Goal: Transaction & Acquisition: Purchase product/service

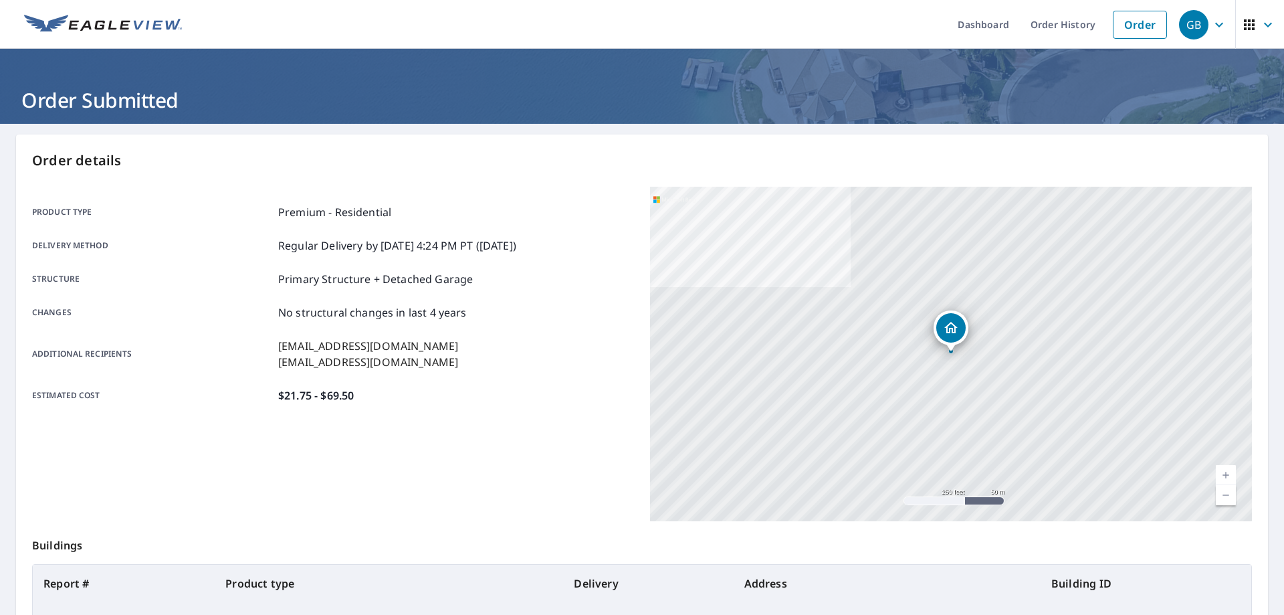
click at [1137, 26] on link "Order" at bounding box center [1140, 25] width 54 height 28
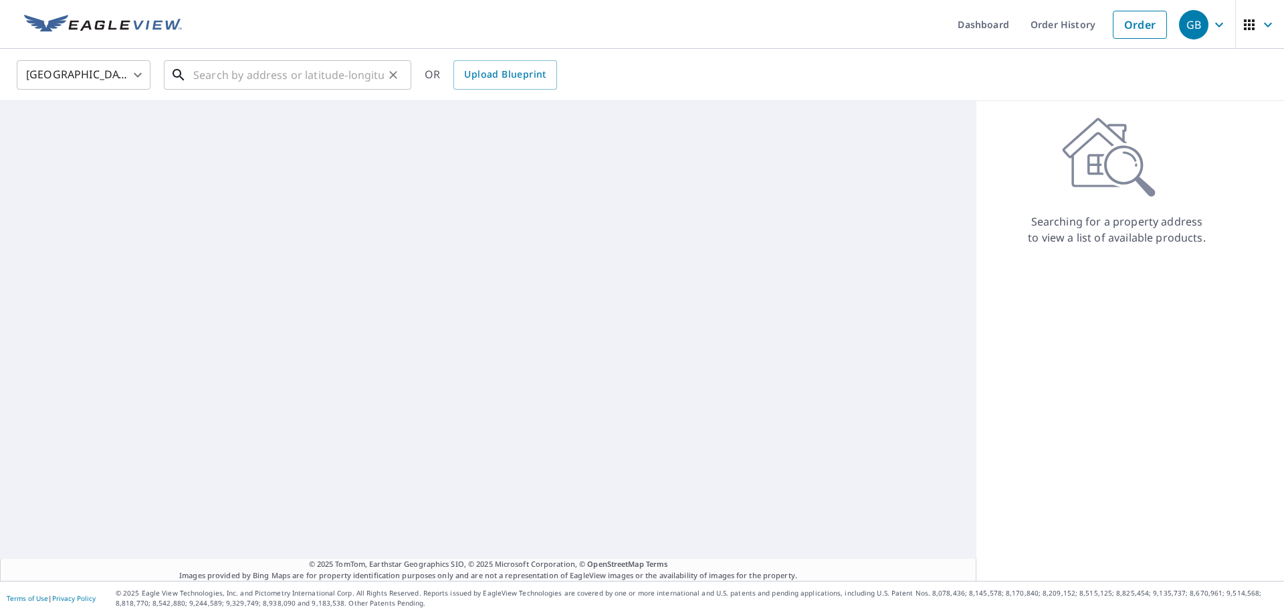
click at [326, 67] on input "text" at bounding box center [288, 74] width 191 height 37
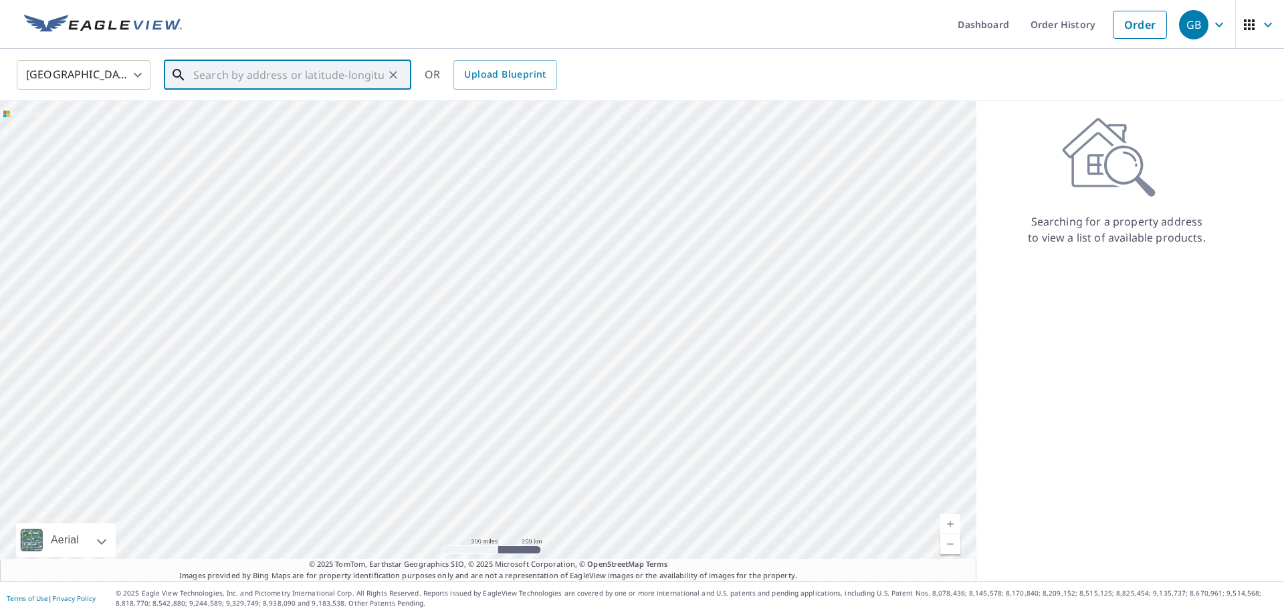
paste input "[STREET_ADDRESS]"
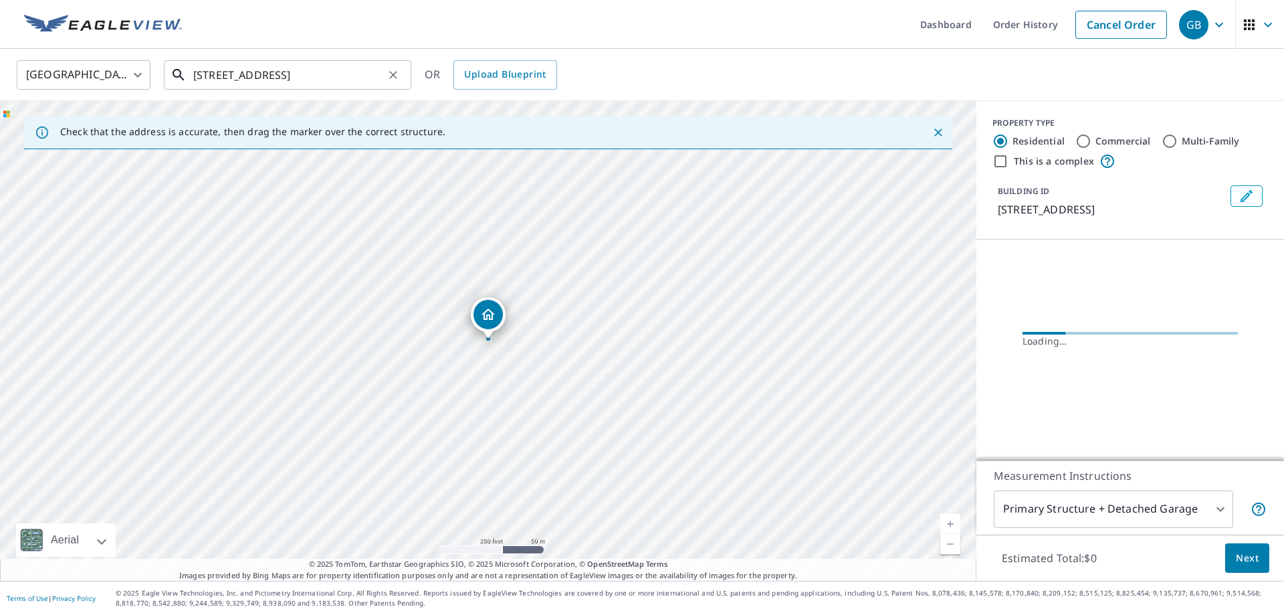
click at [362, 82] on input "[STREET_ADDRESS]" at bounding box center [288, 74] width 191 height 37
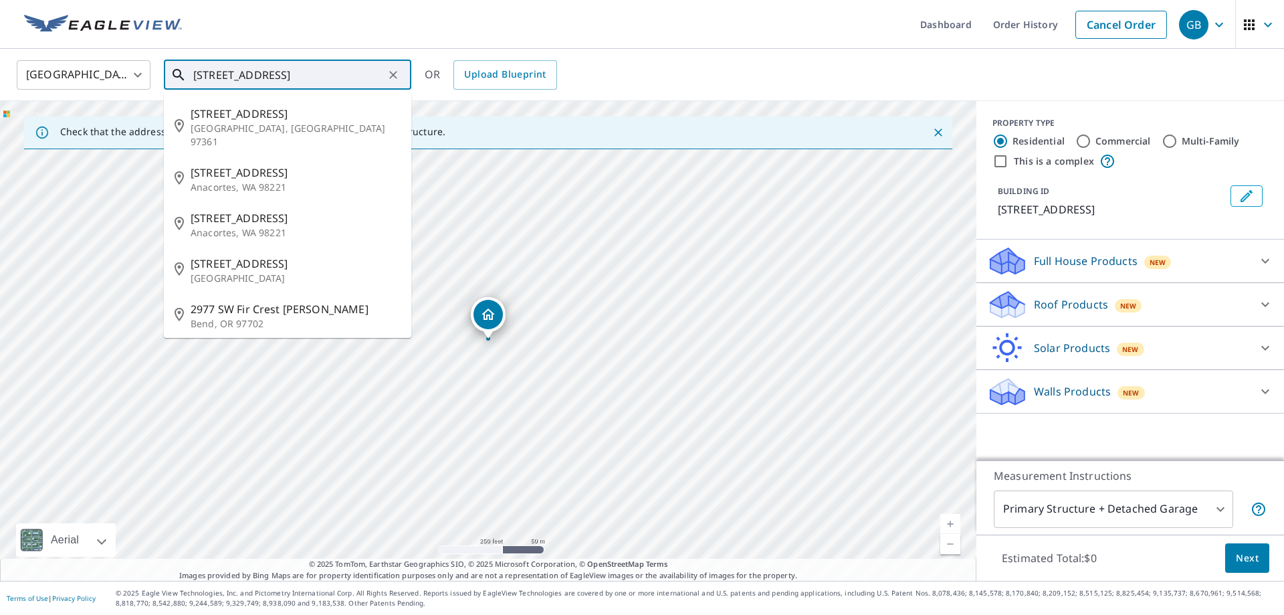
drag, startPoint x: 321, startPoint y: 74, endPoint x: 280, endPoint y: 72, distance: 41.5
click at [279, 72] on input "[STREET_ADDRESS]" at bounding box center [288, 74] width 191 height 37
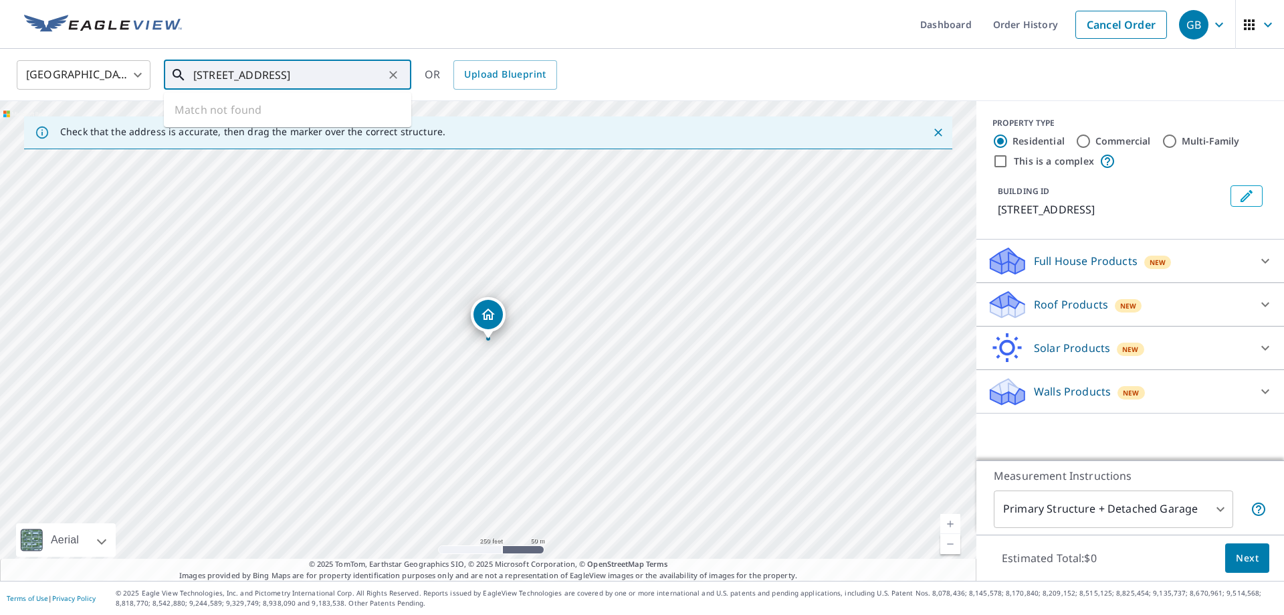
type input "[STREET_ADDRESS]"
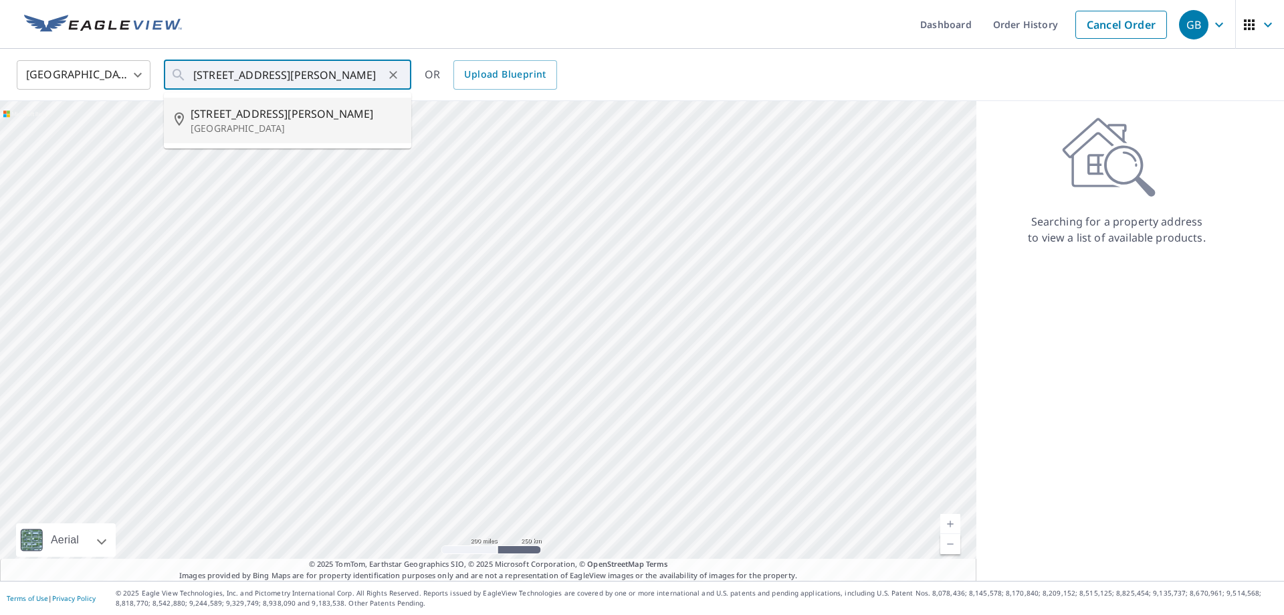
click at [263, 110] on span "2977 Fircrest Dr SE" at bounding box center [296, 114] width 210 height 16
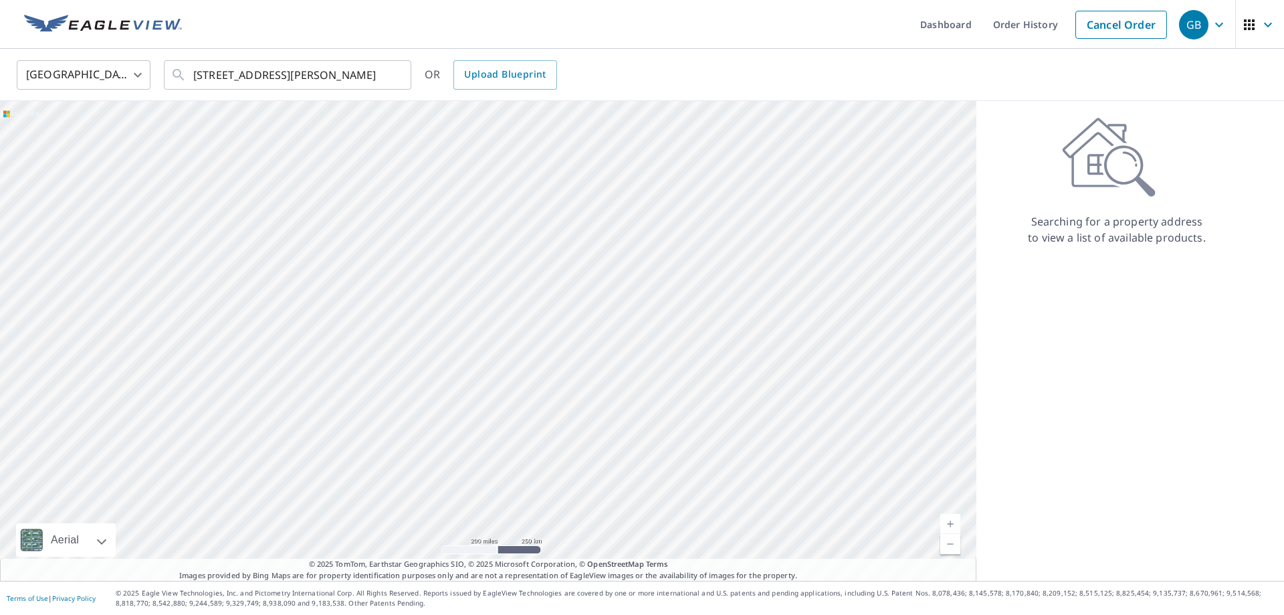
type input "2977 Fircrest Dr SE Port Orchard, WA 98366"
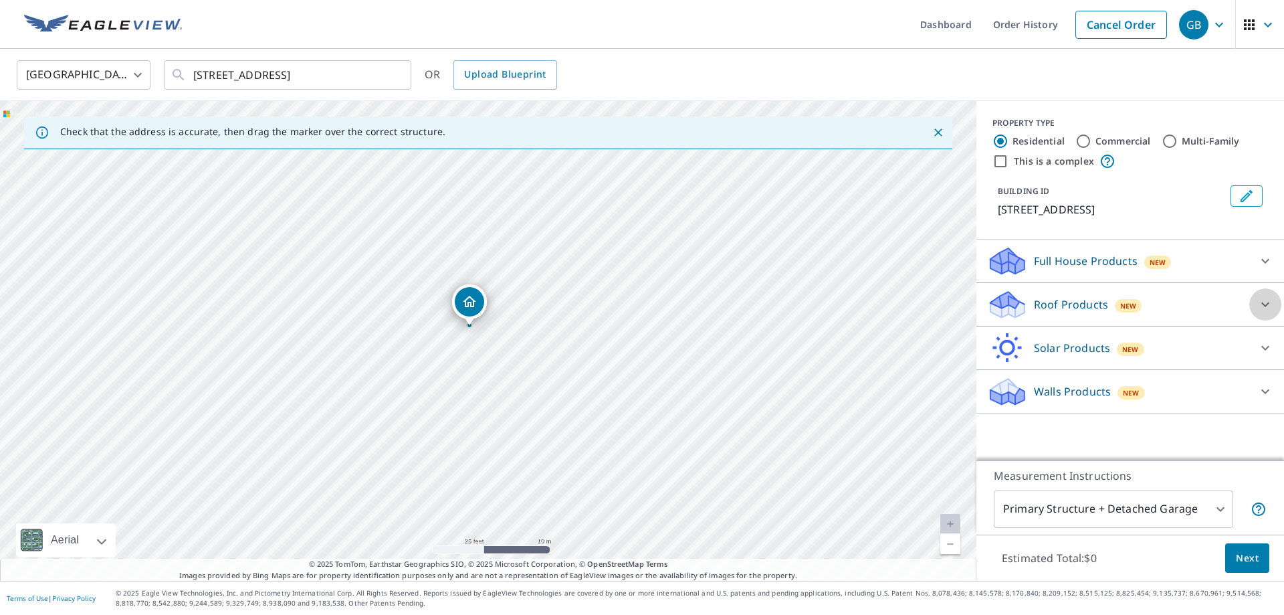
click at [1268, 303] on icon at bounding box center [1265, 304] width 8 height 5
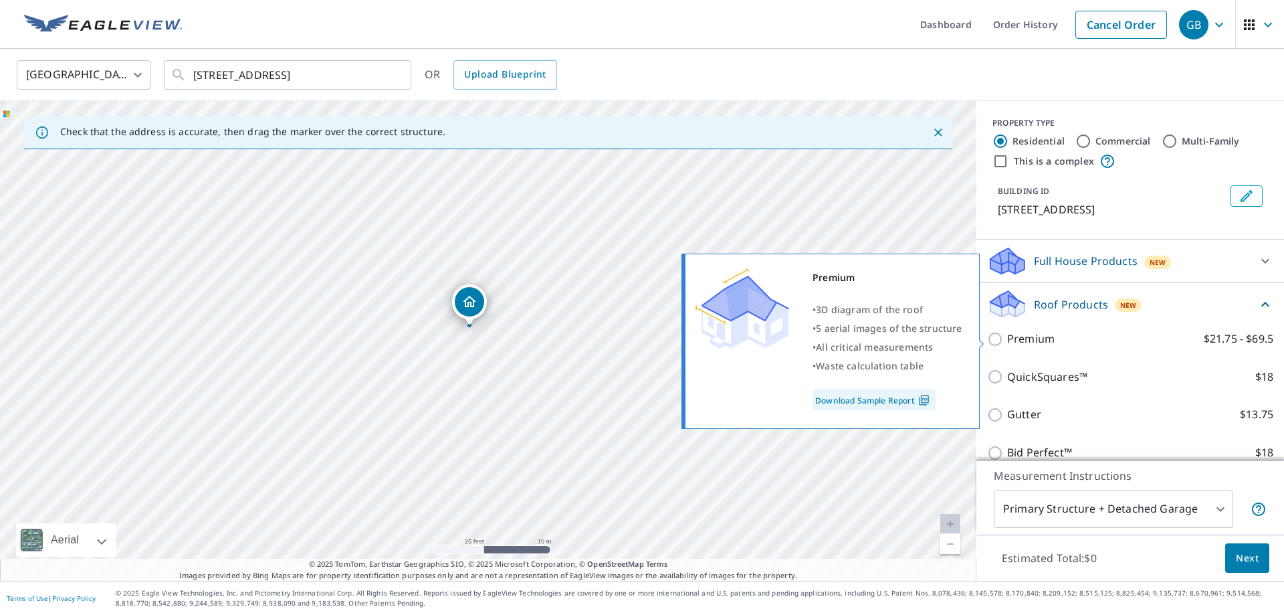
click at [1045, 334] on p "Premium" at bounding box center [1030, 338] width 47 height 17
click at [1007, 334] on input "Premium $21.75 - $69.5" at bounding box center [997, 339] width 20 height 16
checkbox input "true"
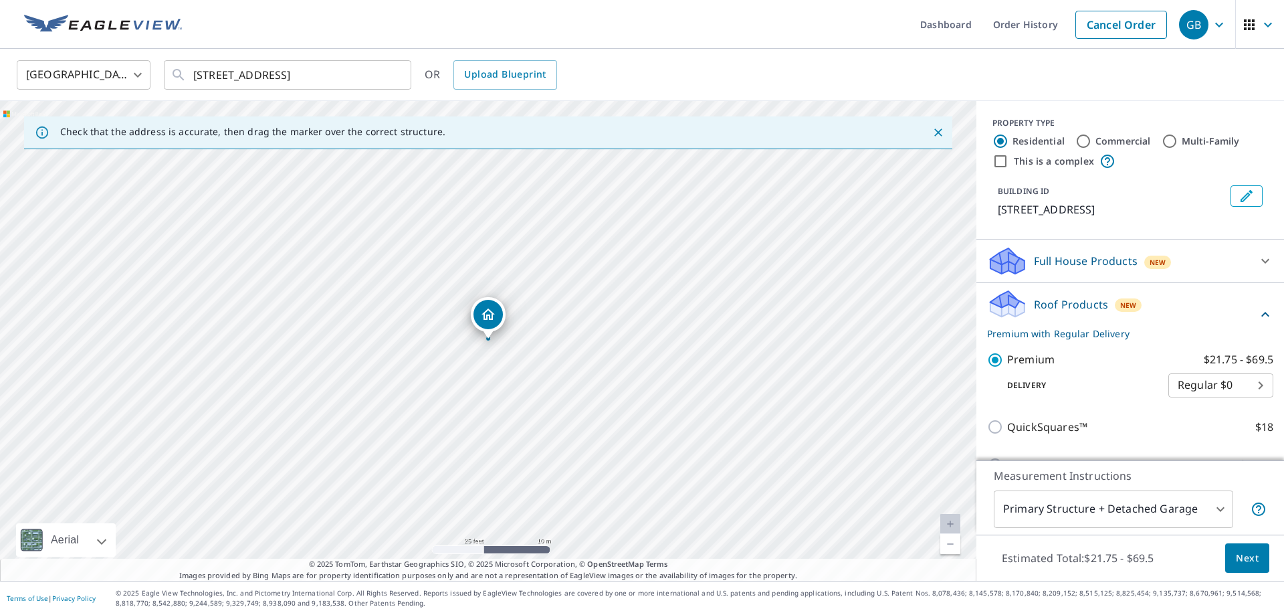
click at [1251, 566] on button "Next" at bounding box center [1247, 558] width 44 height 30
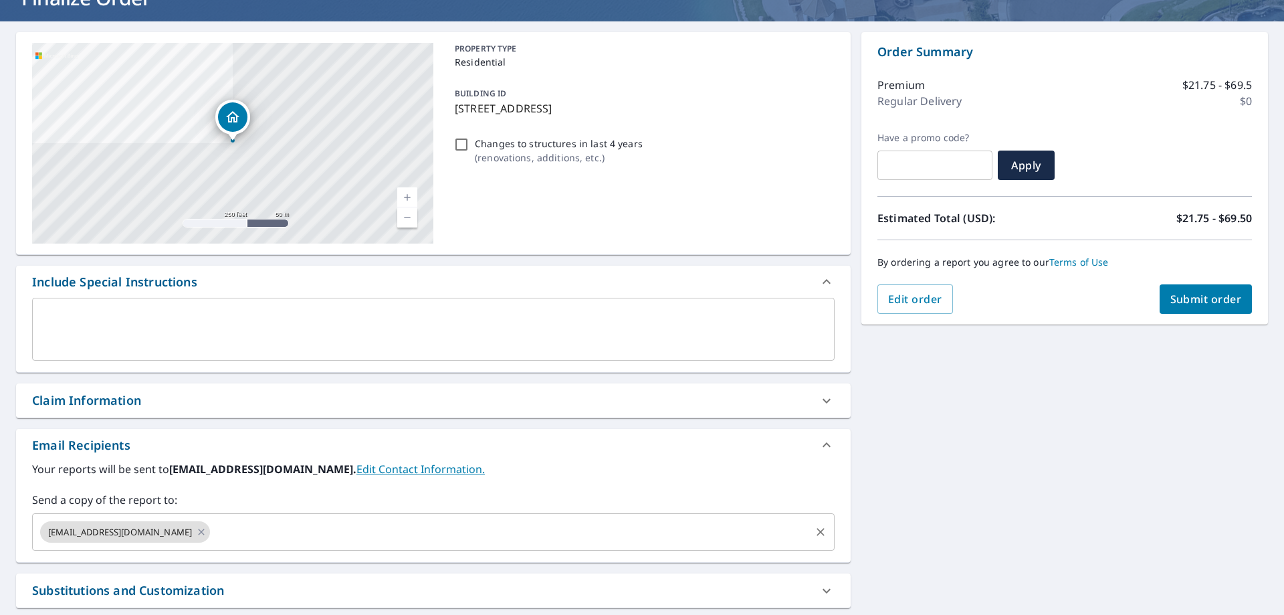
scroll to position [177, 0]
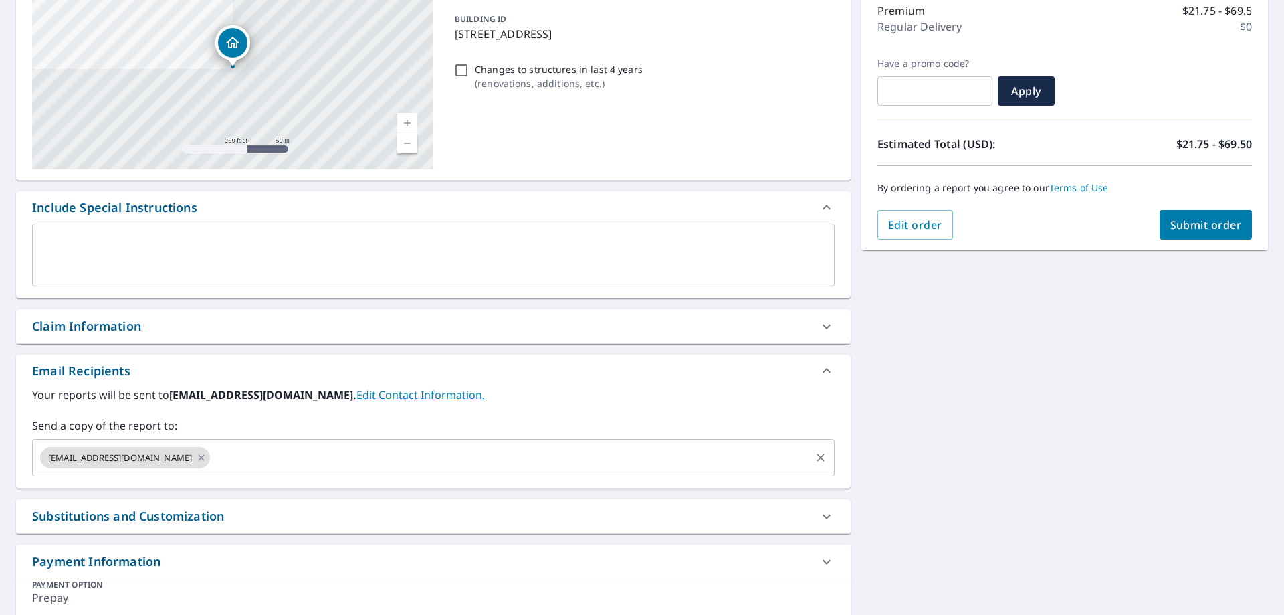
click at [408, 464] on input "text" at bounding box center [510, 457] width 596 height 25
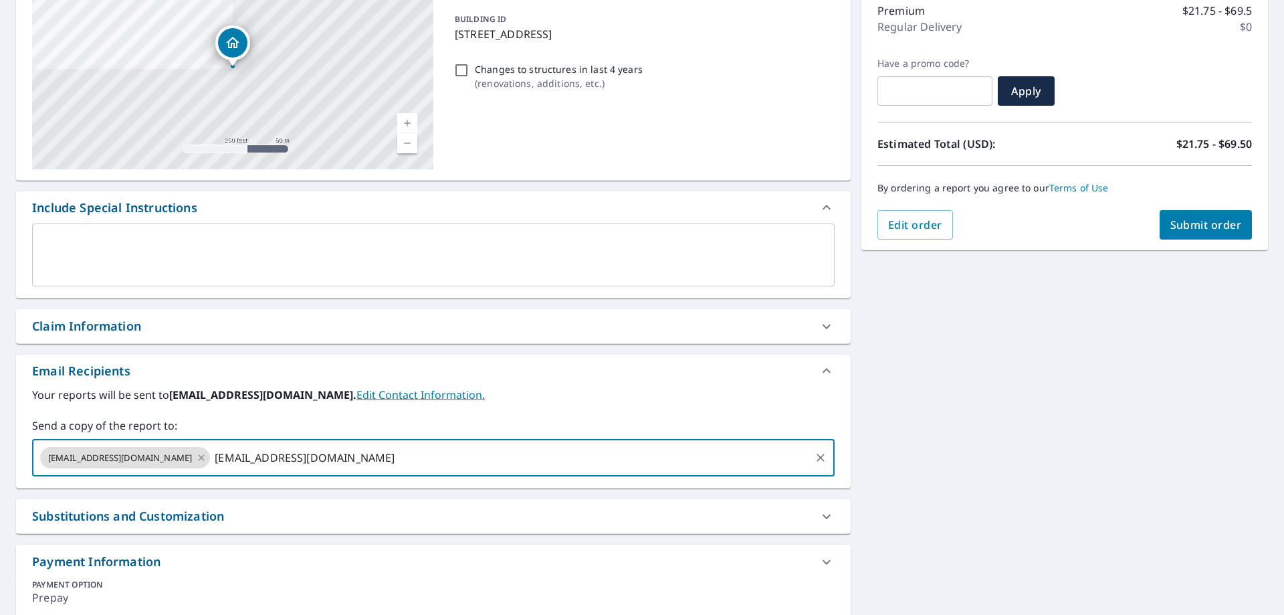
type input "mtorres@mountaintopmetal.com"
click at [1211, 228] on span "Submit order" at bounding box center [1206, 224] width 72 height 15
checkbox input "true"
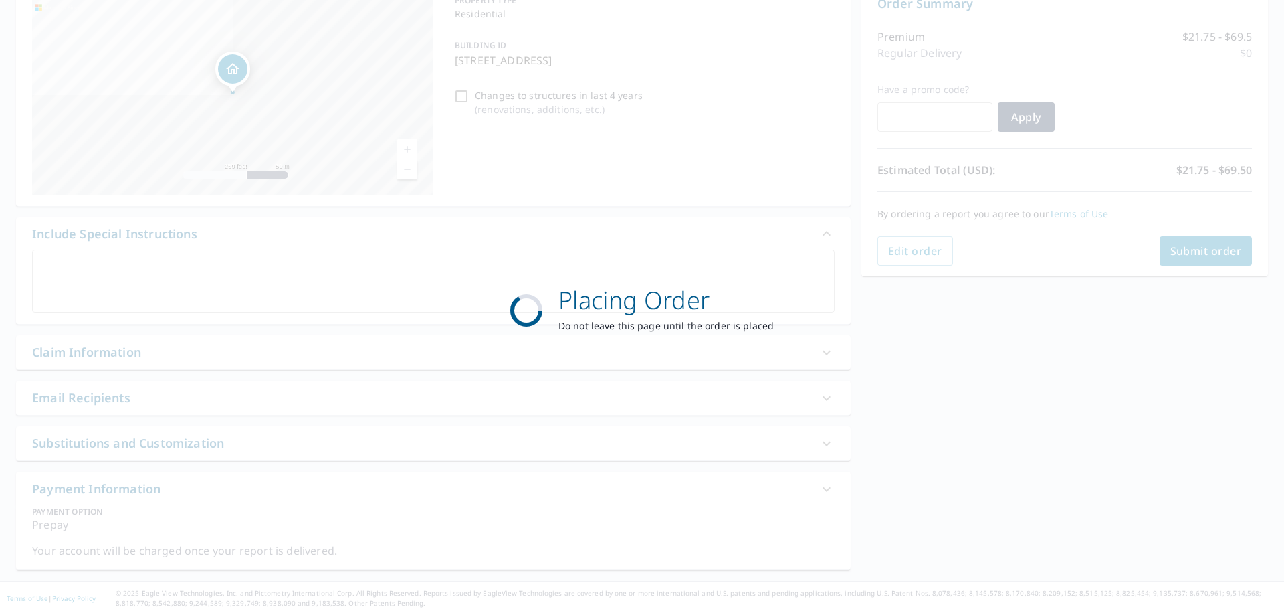
scroll to position [150, 0]
